Goal: Task Accomplishment & Management: Complete application form

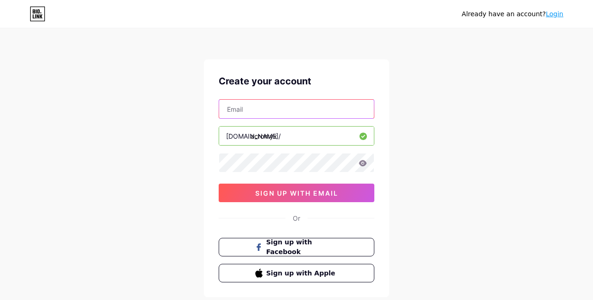
click at [236, 111] on input "text" at bounding box center [296, 109] width 155 height 19
type input "[DOMAIN_NAME][EMAIL_ADDRESS][DOMAIN_NAME]"
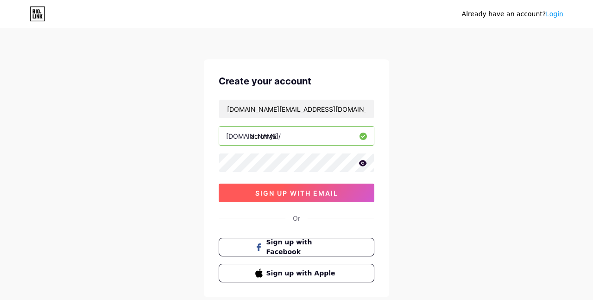
click at [299, 197] on button "sign up with email" at bounding box center [297, 193] width 156 height 19
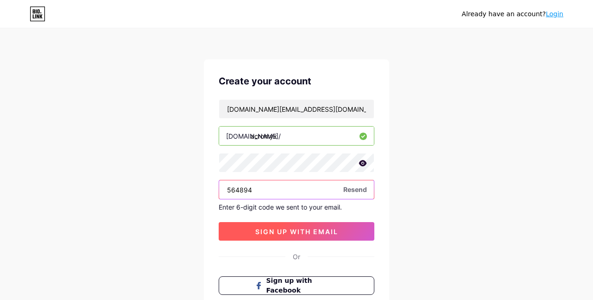
type input "564894"
click at [329, 239] on button "sign up with email" at bounding box center [297, 231] width 156 height 19
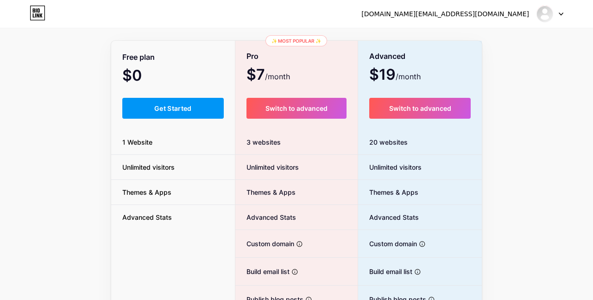
scroll to position [50, 0]
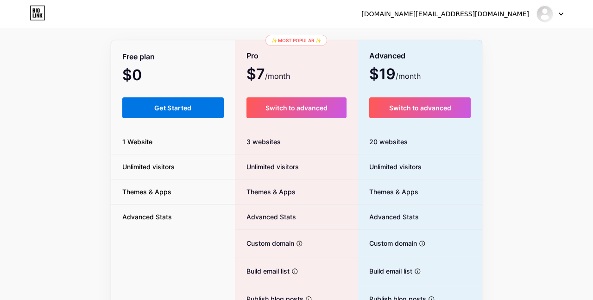
click at [177, 110] on span "Get Started" at bounding box center [173, 108] width 38 height 8
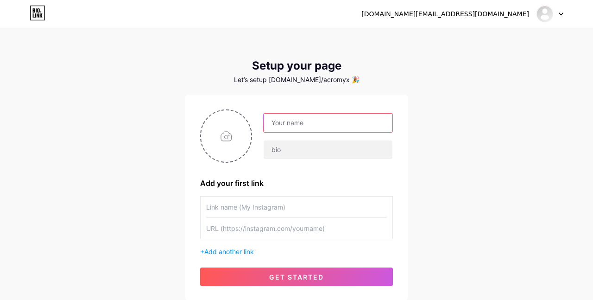
click at [292, 124] on input "text" at bounding box center [328, 123] width 129 height 19
type input "Acromyx"
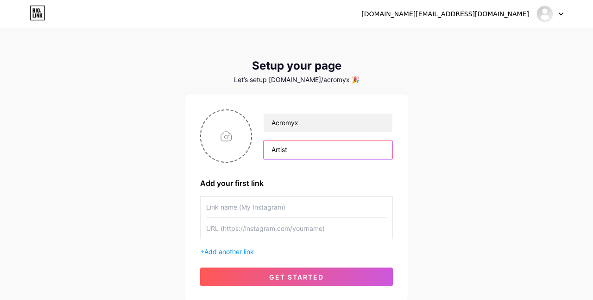
click at [293, 150] on input "Artist" at bounding box center [328, 149] width 129 height 19
click at [466, 220] on div "[DOMAIN_NAME][EMAIL_ADDRESS][DOMAIN_NAME] Dashboard Logout Setup your page Let’…" at bounding box center [296, 165] width 593 height 331
click at [275, 151] on input "Seudo artist" at bounding box center [328, 149] width 129 height 19
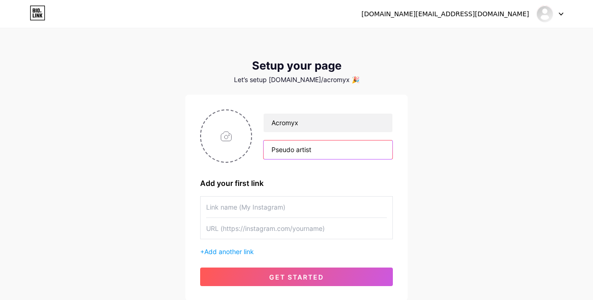
click at [338, 158] on input "Pseudo artist" at bounding box center [328, 149] width 129 height 19
type input "Pseudo artist"
click at [322, 203] on input "text" at bounding box center [296, 207] width 181 height 21
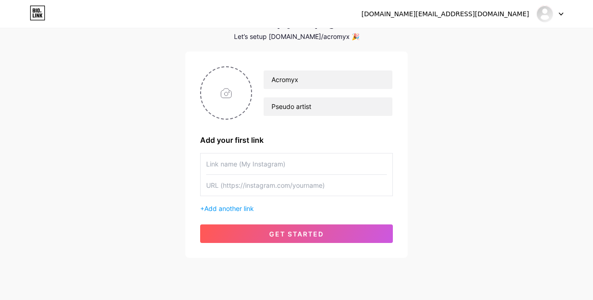
scroll to position [66, 0]
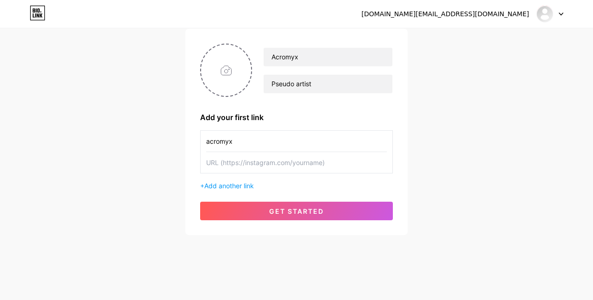
type input "acromyx"
click at [280, 155] on input "text" at bounding box center [296, 162] width 181 height 21
type input "[URL][DOMAIN_NAME][DOMAIN_NAME]"
click at [220, 85] on input "file" at bounding box center [226, 69] width 50 height 51
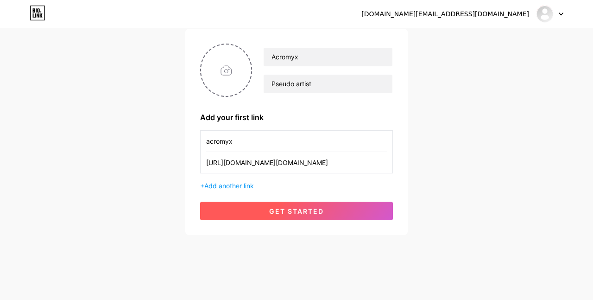
click at [290, 216] on button "get started" at bounding box center [296, 211] width 193 height 19
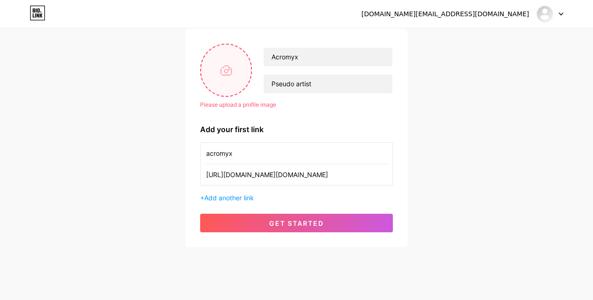
click at [210, 82] on input "file" at bounding box center [226, 69] width 50 height 51
type input "C:\fakepath\firma-acromyx.png"
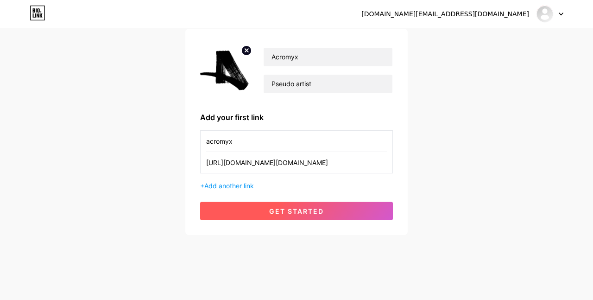
click at [293, 213] on span "get started" at bounding box center [296, 211] width 55 height 8
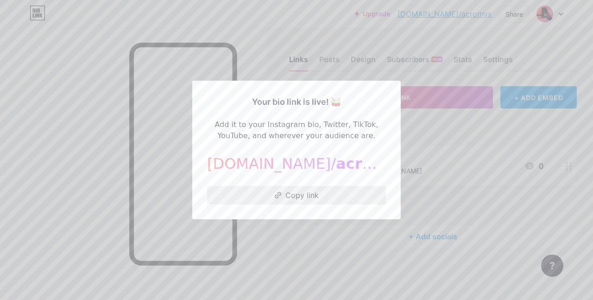
click at [313, 197] on button "Copy link" at bounding box center [296, 195] width 179 height 19
click at [454, 145] on div at bounding box center [296, 150] width 593 height 300
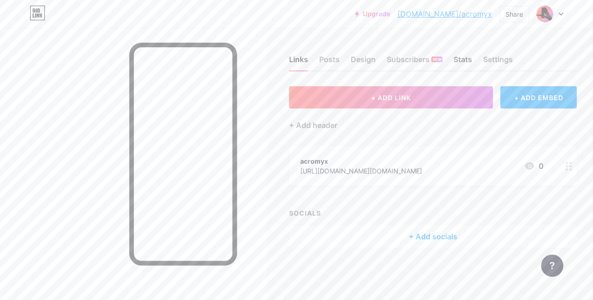
click at [456, 64] on div "Stats" at bounding box center [463, 62] width 19 height 17
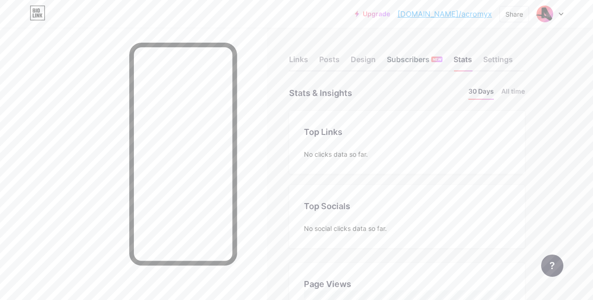
click at [413, 62] on div "Subscribers NEW" at bounding box center [415, 62] width 56 height 17
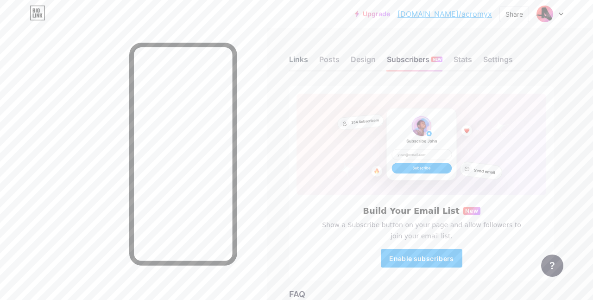
click at [294, 58] on div "Links" at bounding box center [298, 62] width 19 height 17
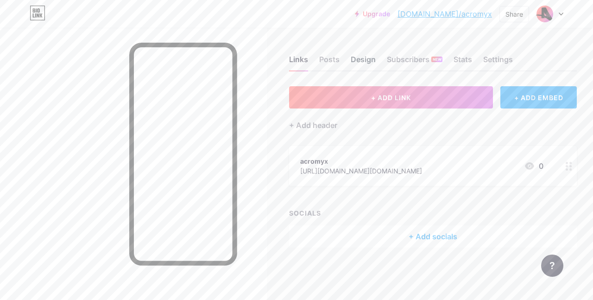
click at [364, 57] on div "Design" at bounding box center [363, 62] width 25 height 17
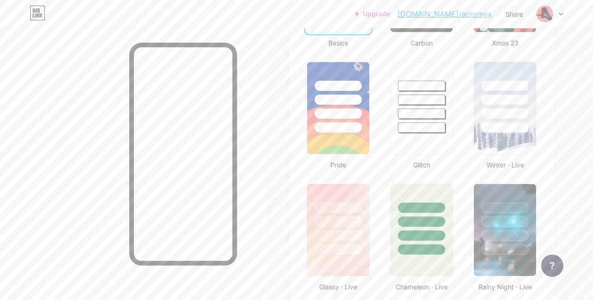
scroll to position [337, 0]
click at [419, 140] on div at bounding box center [421, 107] width 65 height 95
click at [422, 128] on div at bounding box center [421, 127] width 49 height 11
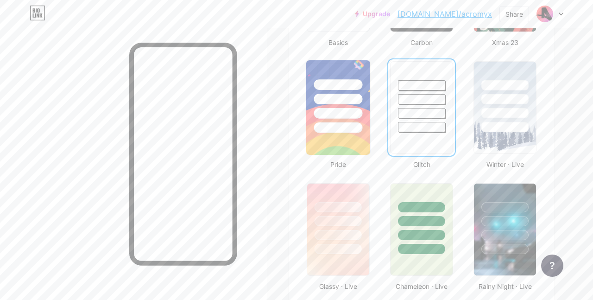
click at [429, 130] on div at bounding box center [421, 127] width 47 height 10
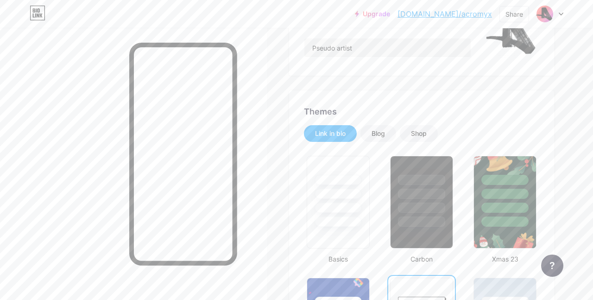
scroll to position [0, 0]
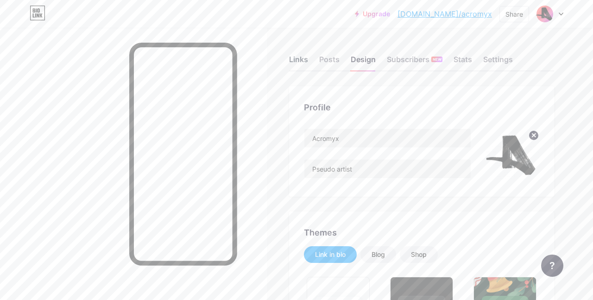
click at [293, 61] on div "Links" at bounding box center [298, 62] width 19 height 17
